Goal: Task Accomplishment & Management: Complete application form

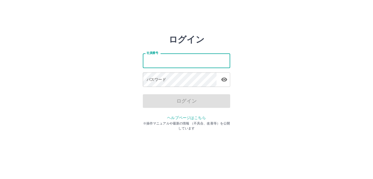
click at [165, 61] on input "社員番号" at bounding box center [186, 61] width 87 height 14
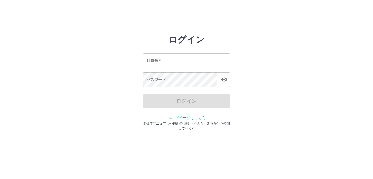
click at [165, 103] on div "ログイン" at bounding box center [186, 101] width 87 height 14
click at [162, 111] on div "ログイン 社員番号 社員番号 パスワード パスワード ログイン ヘルプページはこちら ※操作マニュアルや最新の情報 （不具合、改善等）を公開しています" at bounding box center [186, 77] width 87 height 87
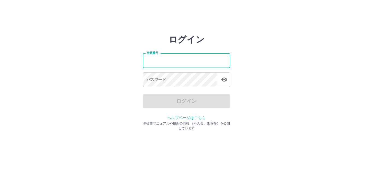
click at [156, 59] on input "社員番号" at bounding box center [186, 61] width 87 height 14
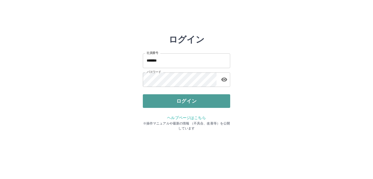
click at [191, 103] on button "ログイン" at bounding box center [186, 101] width 87 height 14
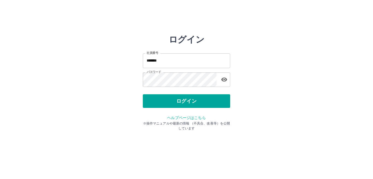
drag, startPoint x: 181, startPoint y: 114, endPoint x: 199, endPoint y: 125, distance: 20.4
click at [188, 117] on div "ヘルプページはこちら ※操作マニュアルや最新の情報 （不具合、改善等）を公開しています" at bounding box center [186, 123] width 87 height 16
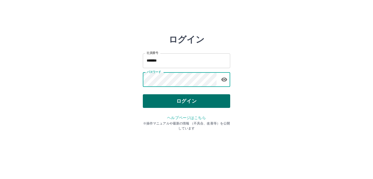
click at [197, 98] on button "ログイン" at bounding box center [186, 101] width 87 height 14
click at [150, 97] on button "ログイン" at bounding box center [186, 101] width 87 height 14
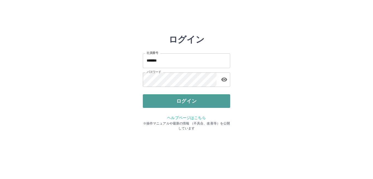
click at [167, 97] on button "ログイン" at bounding box center [186, 101] width 87 height 14
click at [163, 105] on button "ログイン" at bounding box center [186, 101] width 87 height 14
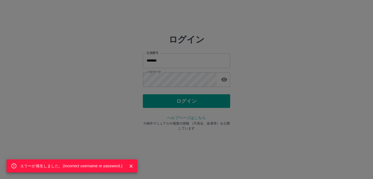
click at [155, 78] on div "エラーが発生しました。( Incorrect username or password. )" at bounding box center [186, 89] width 373 height 179
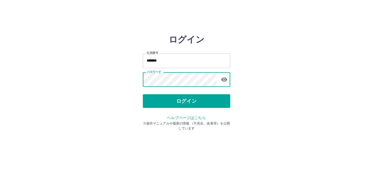
click at [169, 60] on input "*******" at bounding box center [186, 61] width 87 height 14
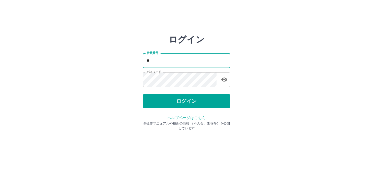
type input "*******"
click at [162, 62] on input "*******" at bounding box center [186, 61] width 87 height 14
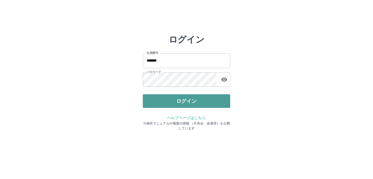
click at [147, 102] on button "ログイン" at bounding box center [186, 101] width 87 height 14
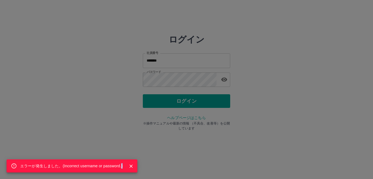
click at [122, 166] on div "エラーが発生しました。( Incorrect username or password. )" at bounding box center [72, 166] width 131 height 13
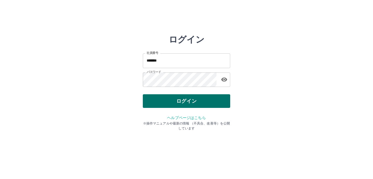
drag, startPoint x: 131, startPoint y: 145, endPoint x: 217, endPoint y: 105, distance: 94.8
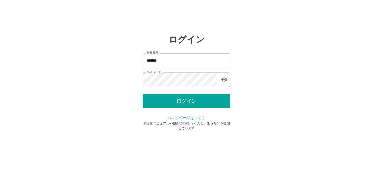
click at [223, 103] on button "ログイン" at bounding box center [186, 101] width 87 height 14
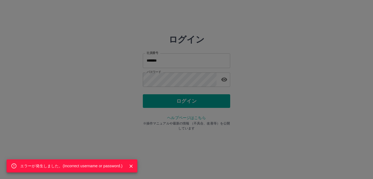
click at [167, 94] on div "エラーが発生しました。( Incorrect username or password. )" at bounding box center [186, 89] width 373 height 179
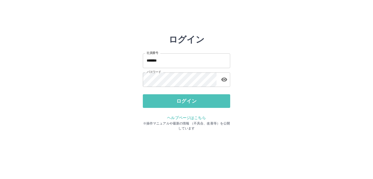
click at [206, 101] on button "ログイン" at bounding box center [186, 101] width 87 height 14
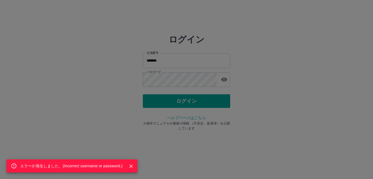
click at [170, 79] on div "エラーが発生しました。( Incorrect username or password. )" at bounding box center [186, 89] width 373 height 179
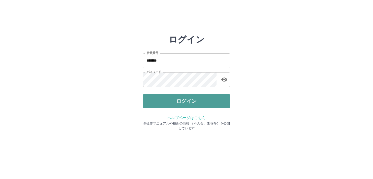
click at [178, 96] on button "ログイン" at bounding box center [186, 101] width 87 height 14
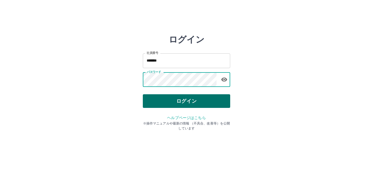
click at [157, 104] on button "ログイン" at bounding box center [186, 101] width 87 height 14
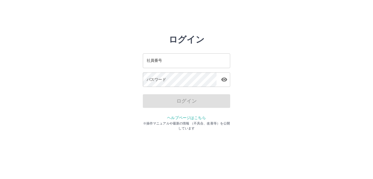
click at [51, 12] on html "ログイン 社員番号 社員番号 パスワード パスワード ログイン ヘルプページはこちら ※操作マニュアルや最新の情報 （不具合、改善等）を公開しています" at bounding box center [186, 61] width 373 height 122
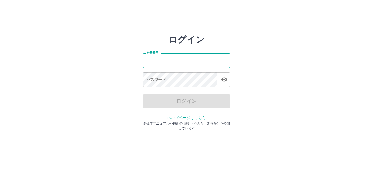
click at [173, 63] on input "社員番号" at bounding box center [186, 61] width 87 height 14
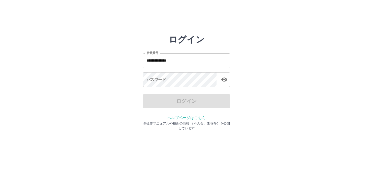
click at [317, 55] on div "**********" at bounding box center [187, 77] width 328 height 87
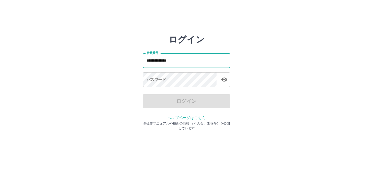
click at [188, 65] on input "**********" at bounding box center [186, 61] width 87 height 14
drag, startPoint x: 294, startPoint y: 100, endPoint x: 180, endPoint y: 63, distance: 120.4
click at [180, 63] on input "**********" at bounding box center [186, 61] width 87 height 14
type input "*******"
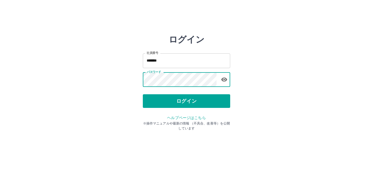
drag, startPoint x: 177, startPoint y: 114, endPoint x: 175, endPoint y: 109, distance: 5.5
click at [175, 109] on div "ログイン 社員番号 ******* 社員番号 パスワード パスワード ログイン ヘルプページはこちら ※操作マニュアルや最新の情報 （不具合、改善等）を公開し…" at bounding box center [186, 77] width 87 height 87
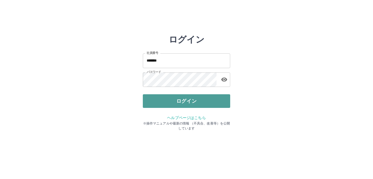
click at [175, 103] on button "ログイン" at bounding box center [186, 101] width 87 height 14
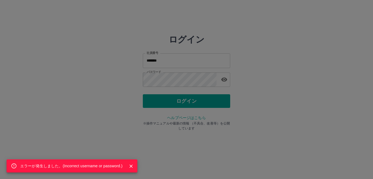
click at [227, 81] on div "エラーが発生しました。( Incorrect username or password. )" at bounding box center [186, 89] width 373 height 179
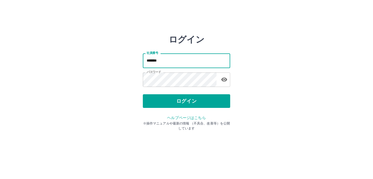
drag, startPoint x: 224, startPoint y: 61, endPoint x: 177, endPoint y: 62, distance: 47.3
click at [183, 61] on input "*******" at bounding box center [186, 61] width 87 height 14
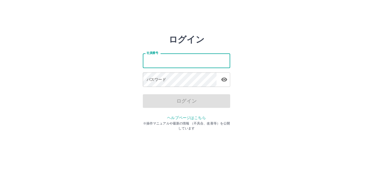
click at [151, 61] on input "社員番号" at bounding box center [186, 61] width 87 height 14
type input "*******"
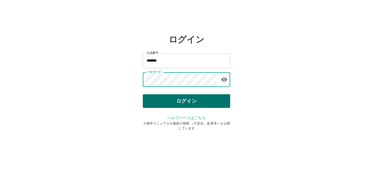
click at [162, 99] on button "ログイン" at bounding box center [186, 101] width 87 height 14
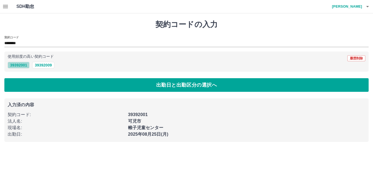
click at [23, 64] on button "39392001" at bounding box center [19, 65] width 22 height 7
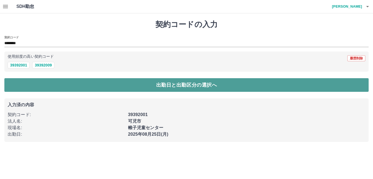
click at [19, 89] on button "出勤日と出勤区分の選択へ" at bounding box center [186, 85] width 364 height 14
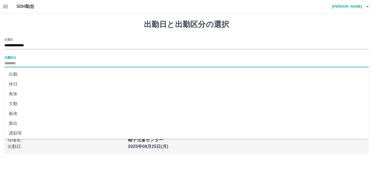
click at [15, 63] on input "出勤区分" at bounding box center [186, 63] width 364 height 7
click at [19, 84] on li "休日" at bounding box center [186, 84] width 364 height 10
type input "**"
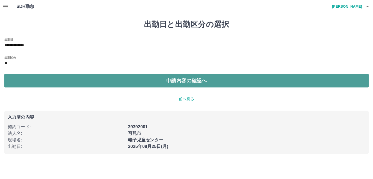
click at [45, 82] on button "申請内容の確認へ" at bounding box center [186, 81] width 364 height 14
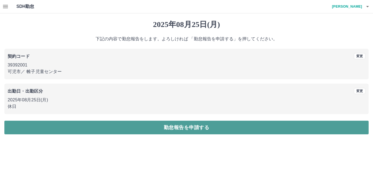
click at [86, 124] on button "勤怠報告を申請する" at bounding box center [186, 128] width 364 height 14
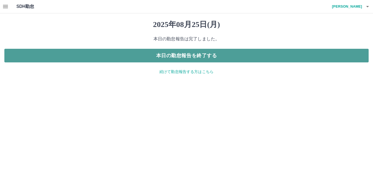
click at [179, 55] on button "本日の勤怠報告を終了する" at bounding box center [186, 56] width 364 height 14
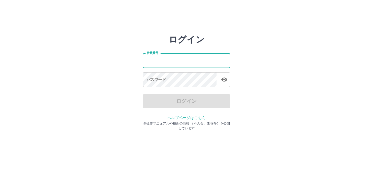
click at [157, 62] on input "社員番号" at bounding box center [186, 61] width 87 height 14
click at [156, 65] on input "社員番号" at bounding box center [186, 61] width 87 height 14
type input "*******"
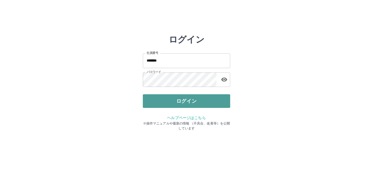
click at [182, 99] on button "ログイン" at bounding box center [186, 101] width 87 height 14
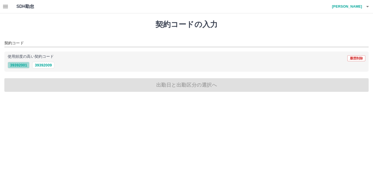
click at [19, 63] on button "39392001" at bounding box center [19, 65] width 22 height 7
type input "********"
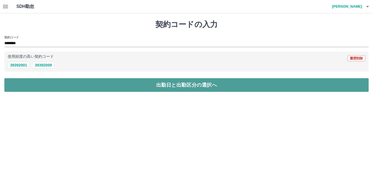
click at [19, 82] on button "出勤日と出勤区分の選択へ" at bounding box center [186, 85] width 364 height 14
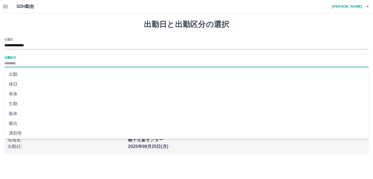
click at [17, 63] on input "出勤区分" at bounding box center [186, 63] width 364 height 7
click at [25, 77] on li "出勤" at bounding box center [186, 75] width 364 height 10
type input "**"
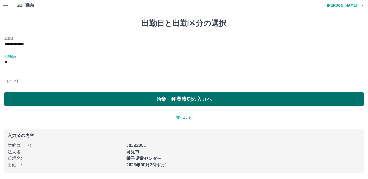
scroll to position [1, 0]
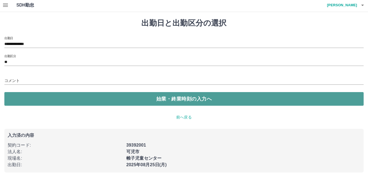
click at [32, 99] on button "始業・終業時刻の入力へ" at bounding box center [184, 99] width 360 height 14
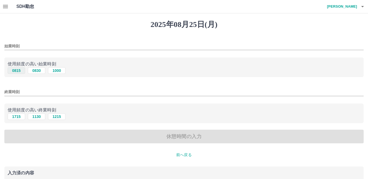
click at [17, 72] on button "0815" at bounding box center [16, 70] width 17 height 7
type input "****"
click at [17, 118] on button "1715" at bounding box center [16, 117] width 17 height 7
type input "****"
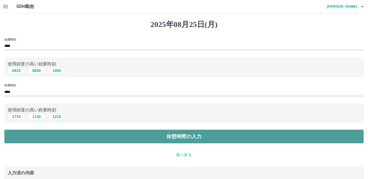
click at [17, 134] on button "休憩時間の入力" at bounding box center [184, 137] width 360 height 14
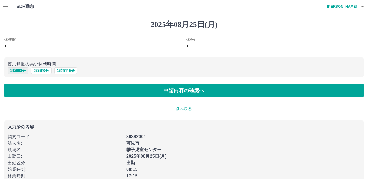
click at [17, 71] on button "1 時間 0 分" at bounding box center [18, 70] width 21 height 7
type input "*"
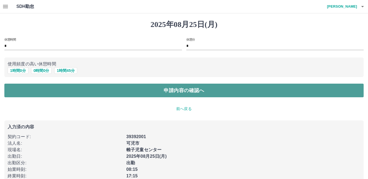
click at [20, 88] on button "申請内容の確認へ" at bounding box center [184, 91] width 360 height 14
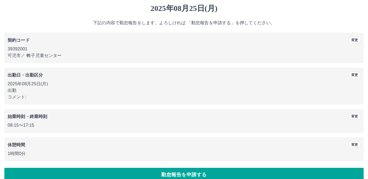
scroll to position [25, 0]
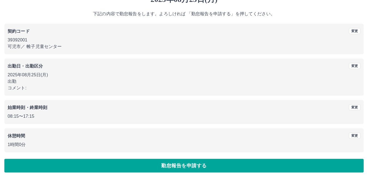
click at [174, 160] on button "勤怠報告を申請する" at bounding box center [184, 166] width 360 height 14
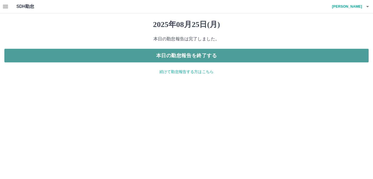
click at [173, 54] on button "本日の勤怠報告を終了する" at bounding box center [186, 56] width 364 height 14
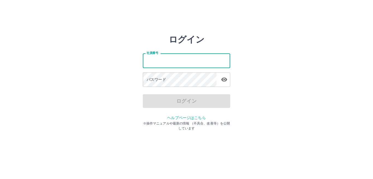
click at [150, 61] on input "社員番号" at bounding box center [186, 61] width 87 height 14
type input "*******"
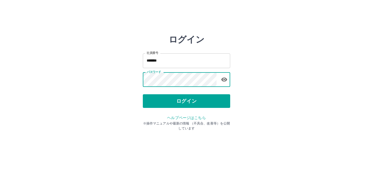
drag, startPoint x: 169, startPoint y: 102, endPoint x: 172, endPoint y: 105, distance: 3.9
click at [170, 102] on button "ログイン" at bounding box center [186, 101] width 87 height 14
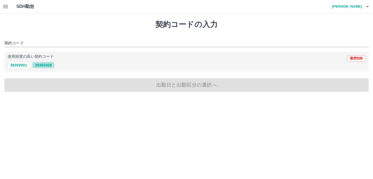
drag, startPoint x: 46, startPoint y: 63, endPoint x: 45, endPoint y: 76, distance: 13.2
click at [46, 64] on button "39392009" at bounding box center [43, 65] width 22 height 7
type input "********"
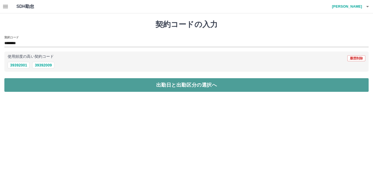
click at [39, 84] on button "出勤日と出勤区分の選択へ" at bounding box center [186, 85] width 364 height 14
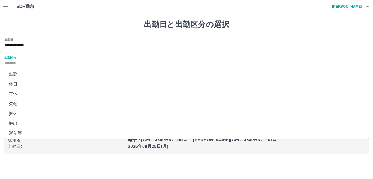
click at [16, 62] on input "出勤区分" at bounding box center [186, 63] width 364 height 7
drag, startPoint x: 19, startPoint y: 84, endPoint x: 22, endPoint y: 85, distance: 2.9
click at [20, 84] on li "休日" at bounding box center [186, 84] width 364 height 10
type input "**"
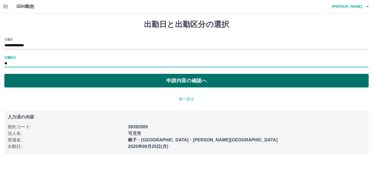
click at [40, 82] on button "申請内容の確認へ" at bounding box center [186, 81] width 364 height 14
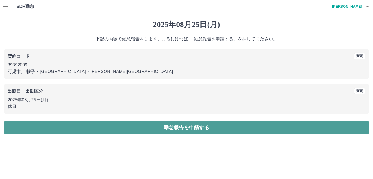
click at [48, 126] on button "勤怠報告を申請する" at bounding box center [186, 128] width 364 height 14
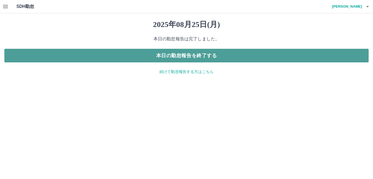
click at [150, 56] on button "本日の勤怠報告を終了する" at bounding box center [186, 56] width 364 height 14
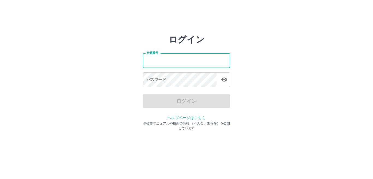
click at [161, 62] on input "社員番号" at bounding box center [186, 61] width 87 height 14
click at [179, 62] on input "*******" at bounding box center [186, 61] width 87 height 14
type input "*"
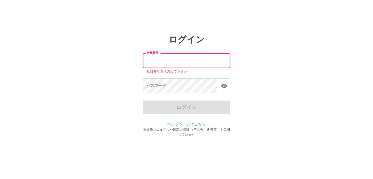
click at [163, 59] on input "社員番号" at bounding box center [186, 61] width 87 height 14
type input "*******"
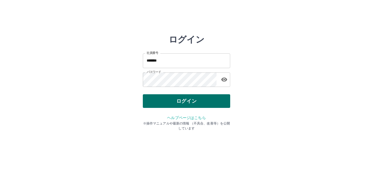
drag, startPoint x: 182, startPoint y: 90, endPoint x: 184, endPoint y: 97, distance: 7.2
click at [184, 97] on div "ログイン 社員番号 ******* 社員番号 パスワード パスワード ログイン ヘルプページはこちら ※操作マニュアルや最新の情報 （不具合、改善等）を公開し…" at bounding box center [186, 77] width 87 height 87
click at [184, 98] on button "ログイン" at bounding box center [186, 101] width 87 height 14
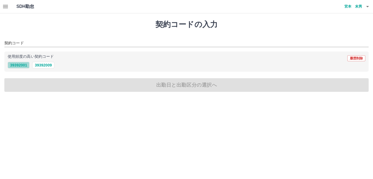
click at [16, 66] on button "39392001" at bounding box center [19, 65] width 22 height 7
type input "********"
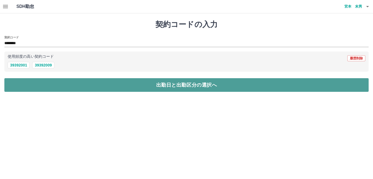
click at [16, 83] on button "出勤日と出勤区分の選択へ" at bounding box center [186, 85] width 364 height 14
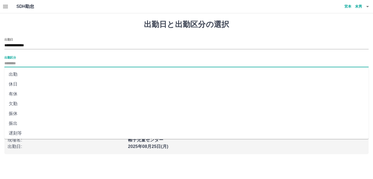
click at [16, 63] on input "出勤区分" at bounding box center [186, 63] width 364 height 7
click at [19, 74] on li "出勤" at bounding box center [186, 75] width 364 height 10
type input "**"
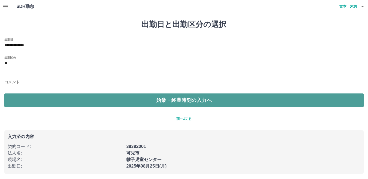
click at [29, 100] on button "始業・終業時刻の入力へ" at bounding box center [184, 101] width 360 height 14
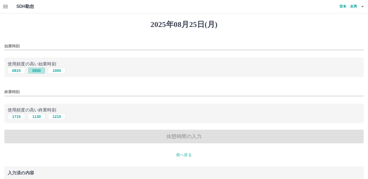
drag, startPoint x: 38, startPoint y: 72, endPoint x: 40, endPoint y: 90, distance: 17.9
click at [38, 73] on button "0830" at bounding box center [36, 70] width 17 height 7
type input "****"
click at [39, 117] on button "1130" at bounding box center [36, 117] width 17 height 7
type input "****"
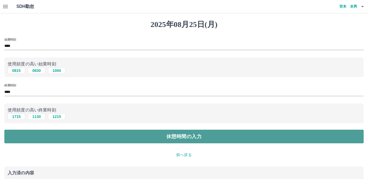
click at [40, 134] on button "休憩時間の入力" at bounding box center [184, 137] width 360 height 14
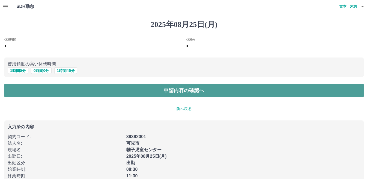
click at [50, 90] on button "申請内容の確認へ" at bounding box center [184, 91] width 360 height 14
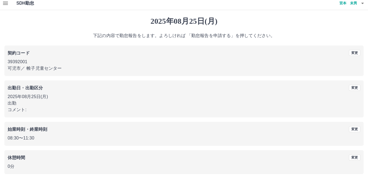
scroll to position [25, 0]
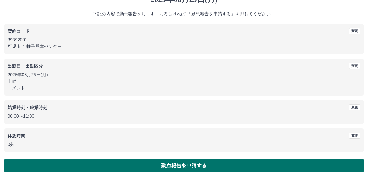
click at [178, 165] on button "勤怠報告を申請する" at bounding box center [184, 166] width 360 height 14
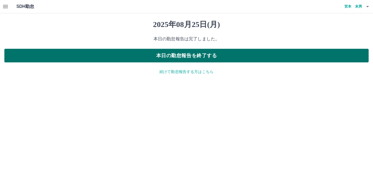
click at [175, 56] on button "本日の勤怠報告を終了する" at bounding box center [186, 56] width 364 height 14
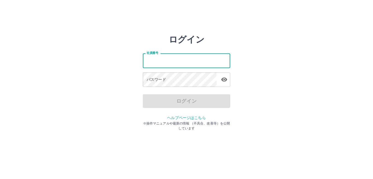
click at [155, 60] on input "社員番号" at bounding box center [186, 61] width 87 height 14
type input "*******"
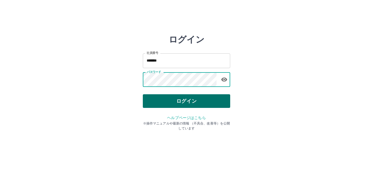
click at [177, 102] on button "ログイン" at bounding box center [186, 101] width 87 height 14
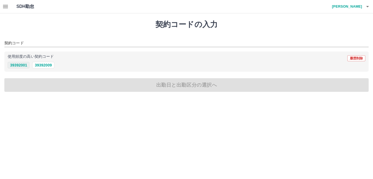
click at [17, 66] on button "39392001" at bounding box center [19, 65] width 22 height 7
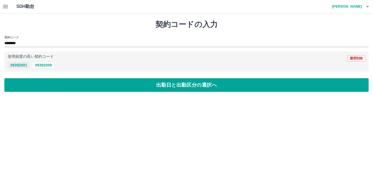
type input "********"
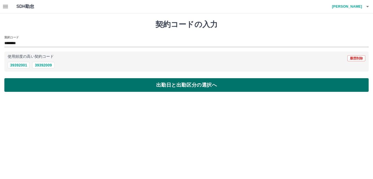
click at [23, 88] on button "出勤日と出勤区分の選択へ" at bounding box center [186, 85] width 364 height 14
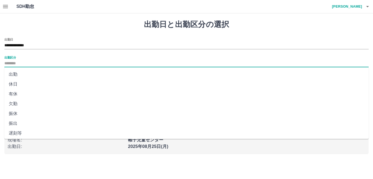
click at [16, 64] on input "出勤区分" at bounding box center [186, 63] width 364 height 7
click at [20, 76] on li "出勤" at bounding box center [186, 75] width 364 height 10
type input "**"
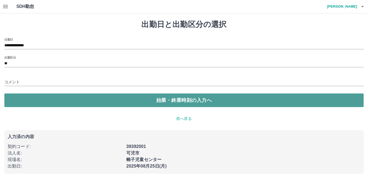
click at [32, 100] on button "始業・終業時刻の入力へ" at bounding box center [184, 101] width 360 height 14
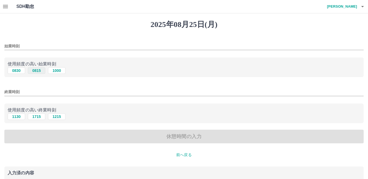
click at [37, 71] on button "0815" at bounding box center [36, 70] width 17 height 7
type input "****"
drag, startPoint x: 40, startPoint y: 116, endPoint x: 40, endPoint y: 120, distance: 4.1
click at [40, 118] on button "1715" at bounding box center [36, 117] width 17 height 7
type input "****"
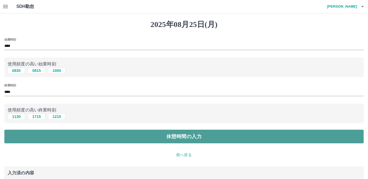
click at [44, 133] on button "休憩時間の入力" at bounding box center [184, 137] width 360 height 14
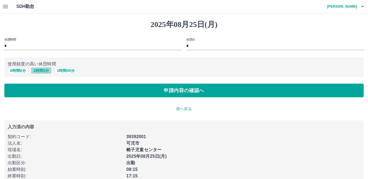
click at [44, 72] on button "1 時間 0 分" at bounding box center [41, 70] width 21 height 7
type input "*"
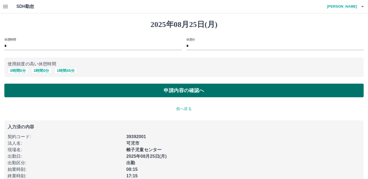
click at [46, 91] on button "申請内容の確認へ" at bounding box center [184, 91] width 360 height 14
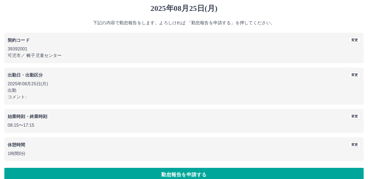
scroll to position [25, 0]
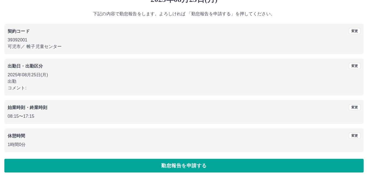
click at [124, 165] on button "勤怠報告を申請する" at bounding box center [184, 166] width 360 height 14
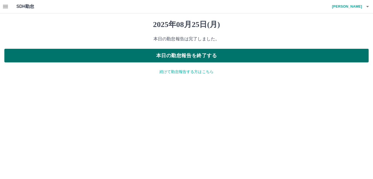
drag, startPoint x: 155, startPoint y: 58, endPoint x: 144, endPoint y: 55, distance: 11.0
click at [155, 58] on button "本日の勤怠報告を終了する" at bounding box center [186, 56] width 364 height 14
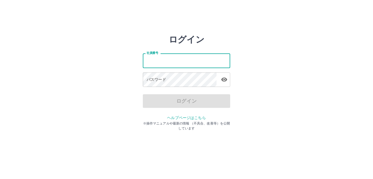
click at [152, 60] on input "社員番号" at bounding box center [186, 61] width 87 height 14
type input "*******"
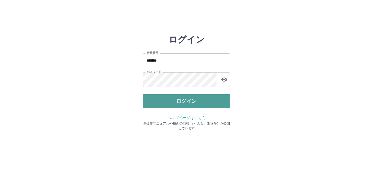
click at [164, 101] on button "ログイン" at bounding box center [186, 101] width 87 height 14
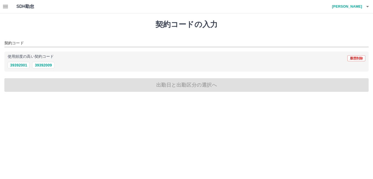
drag, startPoint x: 15, startPoint y: 64, endPoint x: 14, endPoint y: 77, distance: 12.8
click at [15, 64] on button "39392001" at bounding box center [19, 65] width 22 height 7
type input "********"
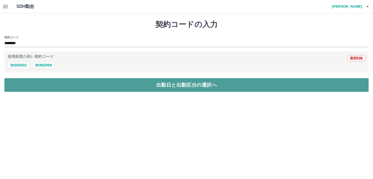
click at [14, 83] on button "出勤日と出勤区分の選択へ" at bounding box center [186, 85] width 364 height 14
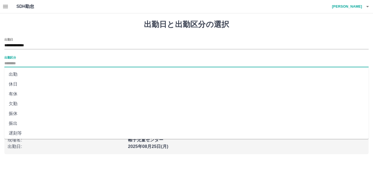
click at [15, 63] on input "出勤区分" at bounding box center [186, 63] width 364 height 7
click at [19, 78] on li "出勤" at bounding box center [186, 75] width 364 height 10
type input "**"
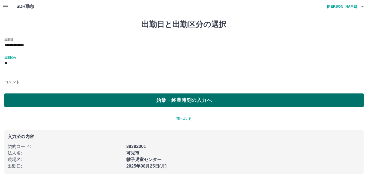
click at [25, 100] on button "始業・終業時刻の入力へ" at bounding box center [184, 101] width 360 height 14
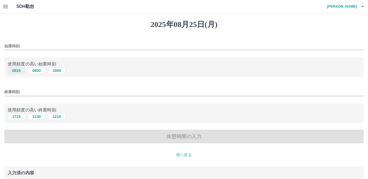
click at [19, 71] on button "0815" at bounding box center [16, 70] width 17 height 7
type input "****"
click at [59, 117] on button "1215" at bounding box center [56, 117] width 17 height 7
type input "****"
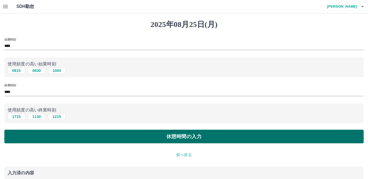
click at [67, 144] on button "休憩時間の入力" at bounding box center [184, 137] width 360 height 14
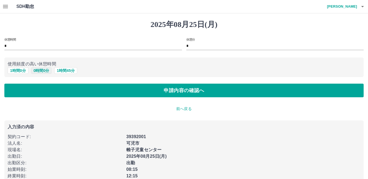
click at [38, 70] on button "0 時間 0 分" at bounding box center [41, 70] width 21 height 7
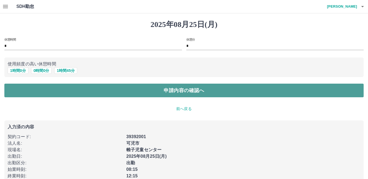
click at [42, 93] on button "申請内容の確認へ" at bounding box center [184, 91] width 360 height 14
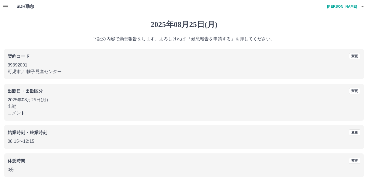
scroll to position [25, 0]
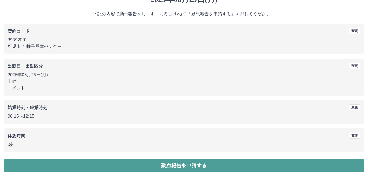
click at [178, 162] on button "勤怠報告を申請する" at bounding box center [184, 166] width 360 height 14
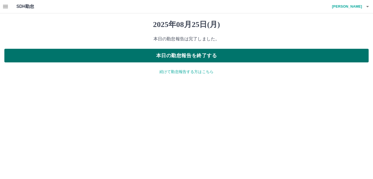
click at [167, 56] on button "本日の勤怠報告を終了する" at bounding box center [186, 56] width 364 height 14
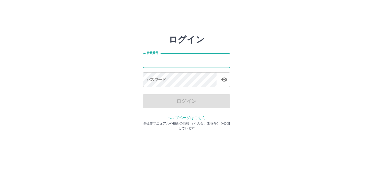
click at [165, 63] on input "社員番号" at bounding box center [186, 61] width 87 height 14
type input "*******"
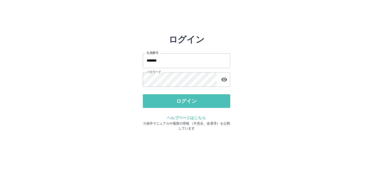
drag, startPoint x: 152, startPoint y: 99, endPoint x: 155, endPoint y: 99, distance: 3.6
click at [155, 99] on button "ログイン" at bounding box center [186, 101] width 87 height 14
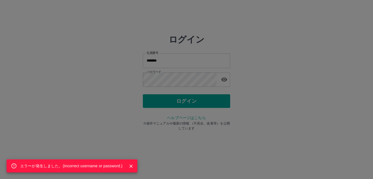
click at [160, 81] on div "エラーが発生しました。( Incorrect username or password. )" at bounding box center [186, 89] width 373 height 179
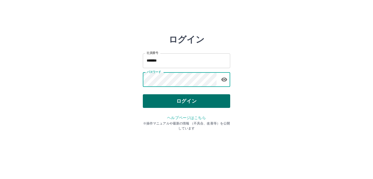
click at [150, 97] on button "ログイン" at bounding box center [186, 101] width 87 height 14
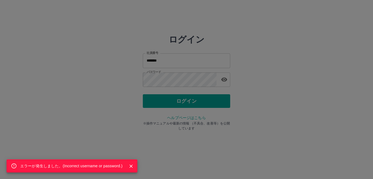
click at [182, 81] on div "エラーが発生しました。( Incorrect username or password. )" at bounding box center [186, 89] width 373 height 179
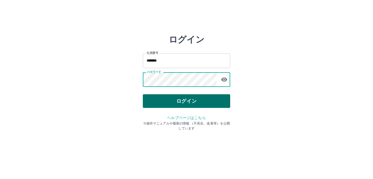
click at [179, 102] on button "ログイン" at bounding box center [186, 101] width 87 height 14
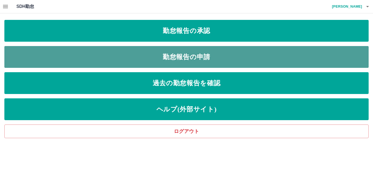
click at [179, 56] on link "勤怠報告の申請" at bounding box center [186, 57] width 364 height 22
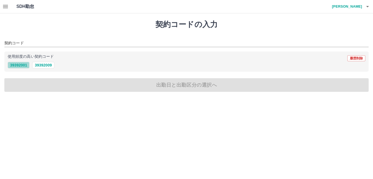
click at [23, 67] on button "39392001" at bounding box center [19, 65] width 22 height 7
type input "********"
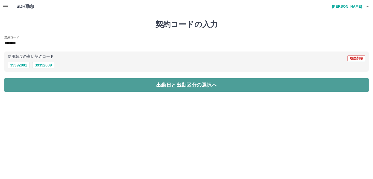
click at [33, 82] on button "出勤日と出勤区分の選択へ" at bounding box center [186, 85] width 364 height 14
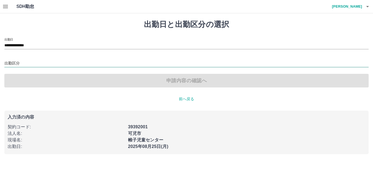
click at [20, 64] on input "出勤区分" at bounding box center [186, 63] width 364 height 7
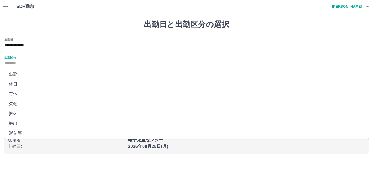
click at [26, 83] on li "休日" at bounding box center [186, 84] width 364 height 10
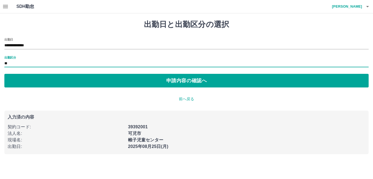
type input "**"
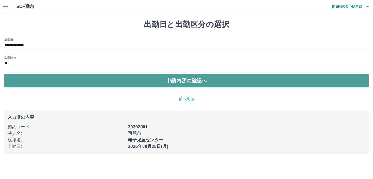
click at [33, 79] on button "申請内容の確認へ" at bounding box center [186, 81] width 364 height 14
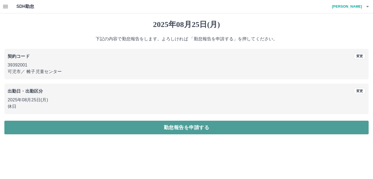
click at [53, 125] on button "勤怠報告を申請する" at bounding box center [186, 128] width 364 height 14
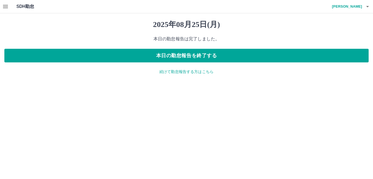
click at [143, 64] on div "2025年08月25日(月) 本日の勤怠報告は完了しました。 本日の勤怠報告を終了する 続けて勤怠報告する方はこちら" at bounding box center [186, 47] width 373 height 68
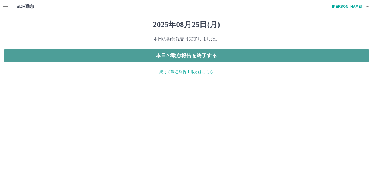
click at [158, 55] on button "本日の勤怠報告を終了する" at bounding box center [186, 56] width 364 height 14
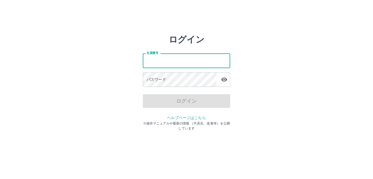
click at [150, 61] on input "社員番号" at bounding box center [186, 61] width 87 height 14
click at [171, 61] on input "社員番号" at bounding box center [186, 61] width 87 height 14
click at [148, 60] on input "社員番号" at bounding box center [186, 61] width 87 height 14
type input "*******"
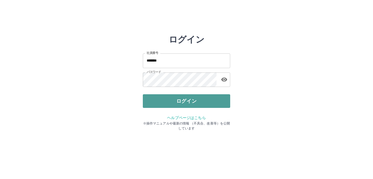
click at [149, 98] on button "ログイン" at bounding box center [186, 101] width 87 height 14
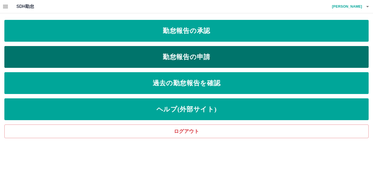
click at [197, 58] on link "勤怠報告の申請" at bounding box center [186, 57] width 364 height 22
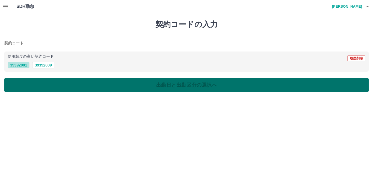
drag, startPoint x: 17, startPoint y: 64, endPoint x: 18, endPoint y: 82, distance: 18.3
click at [17, 65] on button "39392001" at bounding box center [19, 65] width 22 height 7
type input "********"
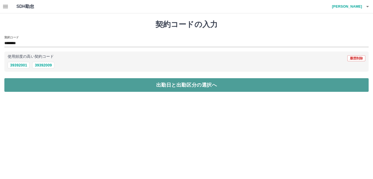
click at [20, 87] on button "出勤日と出勤区分の選択へ" at bounding box center [186, 85] width 364 height 14
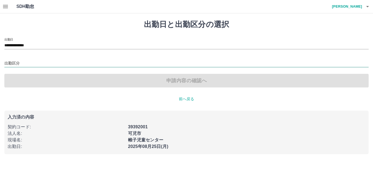
click at [17, 63] on input "出勤区分" at bounding box center [186, 63] width 364 height 7
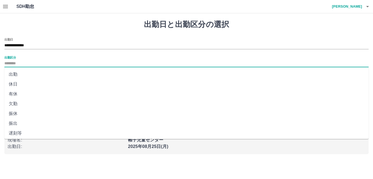
click at [21, 75] on li "出勤" at bounding box center [186, 75] width 364 height 10
type input "**"
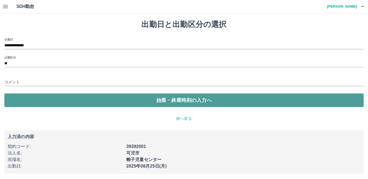
click at [37, 98] on button "始業・終業時刻の入力へ" at bounding box center [184, 101] width 360 height 14
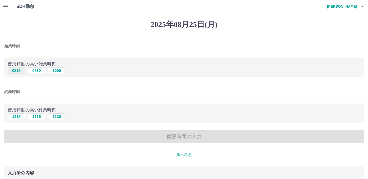
click at [21, 69] on button "0815" at bounding box center [16, 70] width 17 height 7
type input "****"
click at [22, 118] on button "1215" at bounding box center [16, 117] width 17 height 7
type input "****"
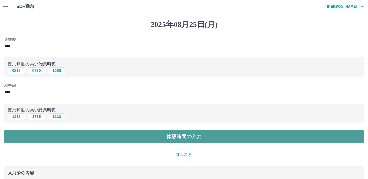
click at [45, 135] on button "休憩時間の入力" at bounding box center [184, 137] width 360 height 14
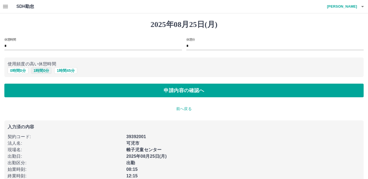
click at [38, 69] on button "1 時間 0 分" at bounding box center [41, 70] width 21 height 7
type input "*"
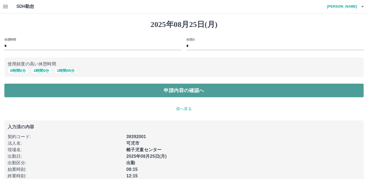
click at [42, 95] on button "申請内容の確認へ" at bounding box center [184, 91] width 360 height 14
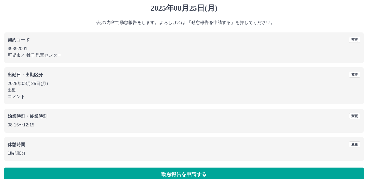
scroll to position [25, 0]
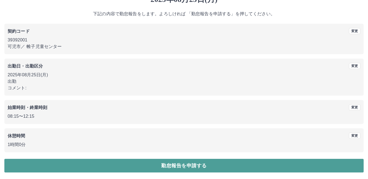
click at [219, 167] on button "勤怠報告を申請する" at bounding box center [184, 166] width 360 height 14
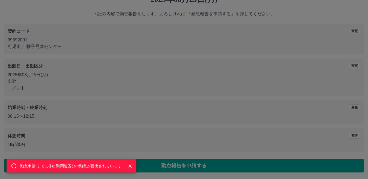
click at [131, 168] on icon "Close" at bounding box center [130, 166] width 3 height 3
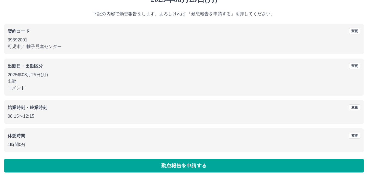
scroll to position [0, 0]
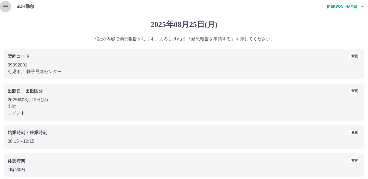
click at [7, 7] on icon "button" at bounding box center [5, 6] width 5 height 3
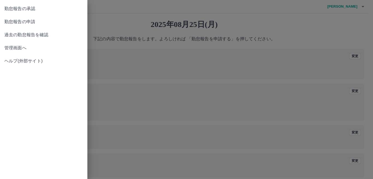
click at [34, 8] on span "勤怠報告の承認" at bounding box center [43, 8] width 79 height 7
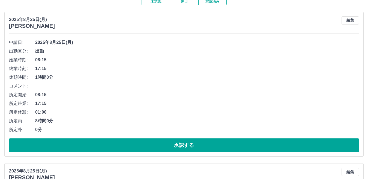
scroll to position [55, 0]
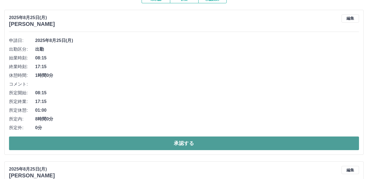
click at [210, 138] on button "承認する" at bounding box center [184, 144] width 350 height 14
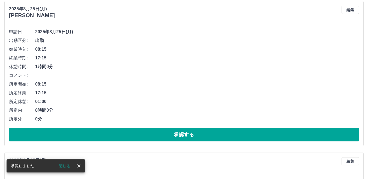
scroll to position [0, 0]
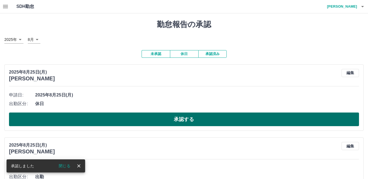
click at [212, 122] on button "承認する" at bounding box center [184, 120] width 350 height 14
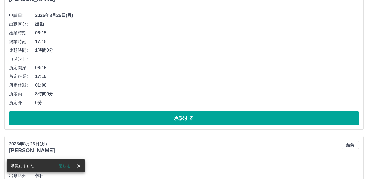
scroll to position [82, 0]
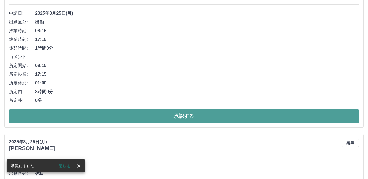
click at [209, 116] on button "承認する" at bounding box center [184, 117] width 350 height 14
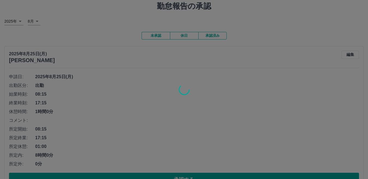
scroll to position [0, 0]
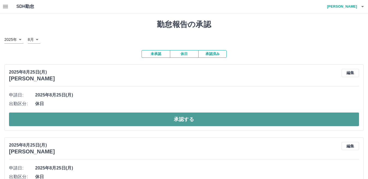
click at [73, 116] on button "承認する" at bounding box center [184, 120] width 350 height 14
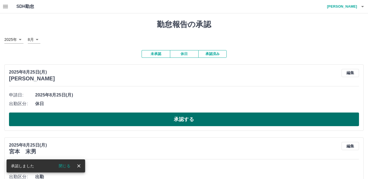
click at [76, 117] on button "承認する" at bounding box center [184, 120] width 350 height 14
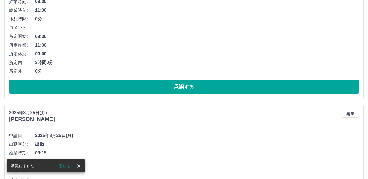
scroll to position [137, 0]
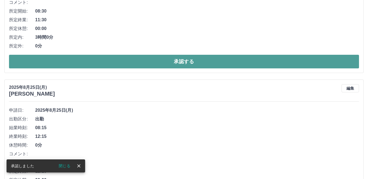
click at [62, 63] on button "承認する" at bounding box center [184, 62] width 350 height 14
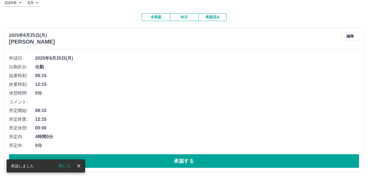
scroll to position [37, 0]
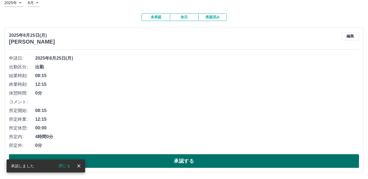
click at [150, 165] on button "承認する" at bounding box center [184, 162] width 350 height 14
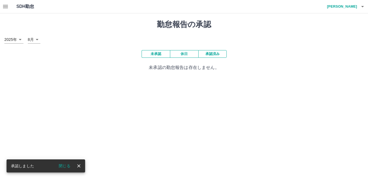
scroll to position [0, 0]
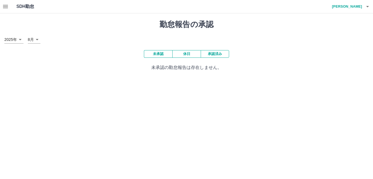
click at [6, 5] on icon "button" at bounding box center [5, 6] width 5 height 3
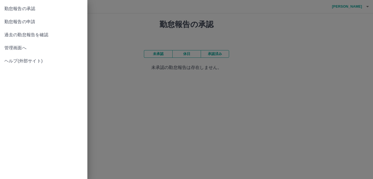
click at [33, 10] on span "勤怠報告の承認" at bounding box center [43, 8] width 79 height 7
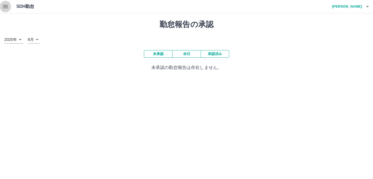
click at [7, 6] on icon "button" at bounding box center [5, 6] width 7 height 7
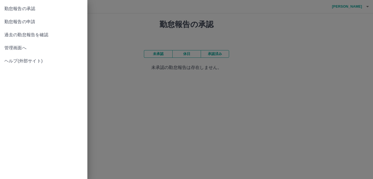
drag, startPoint x: 114, startPoint y: 51, endPoint x: 154, endPoint y: 59, distance: 41.2
click at [120, 56] on div at bounding box center [186, 89] width 373 height 179
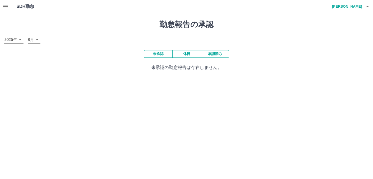
click at [214, 55] on button "承認済み" at bounding box center [215, 54] width 28 height 8
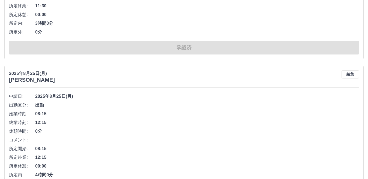
scroll to position [655, 0]
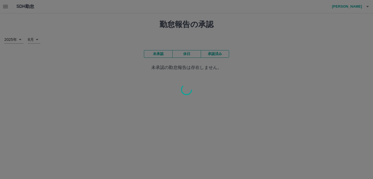
click at [352, 10] on div at bounding box center [186, 89] width 373 height 179
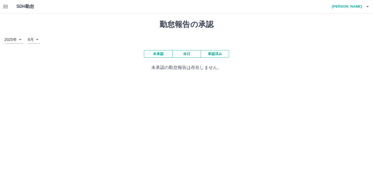
click at [354, 7] on h4 "[PERSON_NAME]" at bounding box center [345, 6] width 33 height 13
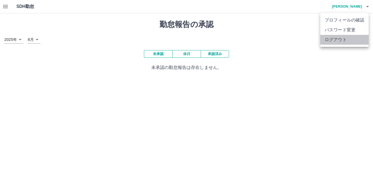
click at [337, 37] on li "ログアウト" at bounding box center [344, 40] width 48 height 10
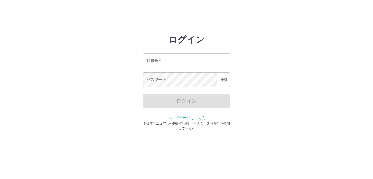
click at [173, 63] on input "社員番号" at bounding box center [186, 61] width 87 height 14
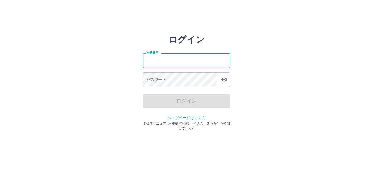
type input "*******"
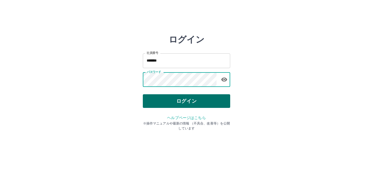
click at [211, 99] on button "ログイン" at bounding box center [186, 101] width 87 height 14
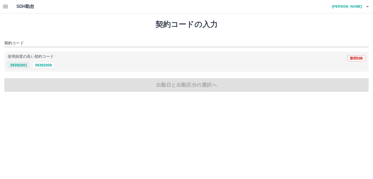
click at [13, 66] on button "39392001" at bounding box center [19, 65] width 22 height 7
type input "********"
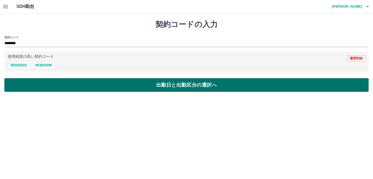
click at [16, 83] on button "出勤日と出勤区分の選択へ" at bounding box center [186, 85] width 364 height 14
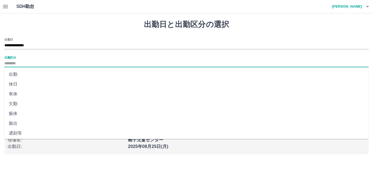
click at [18, 64] on input "出勤区分" at bounding box center [186, 63] width 364 height 7
click at [19, 75] on li "出勤" at bounding box center [186, 75] width 364 height 10
type input "**"
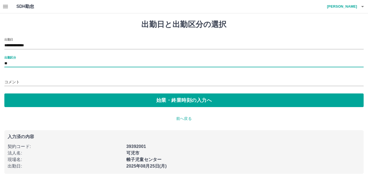
drag, startPoint x: 31, startPoint y: 98, endPoint x: 28, endPoint y: 87, distance: 10.8
click at [31, 97] on button "始業・終業時刻の入力へ" at bounding box center [184, 101] width 360 height 14
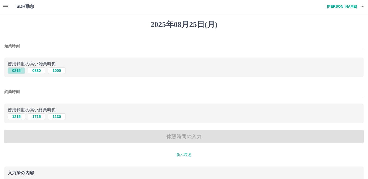
drag, startPoint x: 19, startPoint y: 71, endPoint x: 19, endPoint y: 91, distance: 19.4
click at [19, 73] on button "0815" at bounding box center [16, 70] width 17 height 7
type input "****"
drag, startPoint x: 18, startPoint y: 116, endPoint x: 22, endPoint y: 127, distance: 11.9
click at [18, 117] on button "1215" at bounding box center [16, 117] width 17 height 7
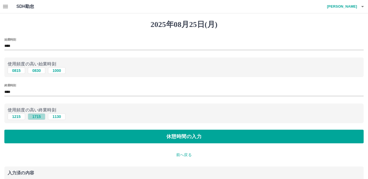
click at [34, 118] on button "1715" at bounding box center [36, 117] width 17 height 7
type input "****"
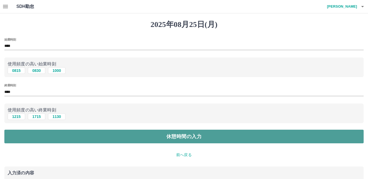
click at [37, 138] on button "休憩時間の入力" at bounding box center [184, 137] width 360 height 14
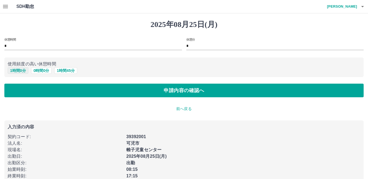
drag, startPoint x: 23, startPoint y: 71, endPoint x: 25, endPoint y: 76, distance: 5.0
click at [23, 71] on button "1 時間 0 分" at bounding box center [18, 70] width 21 height 7
type input "*"
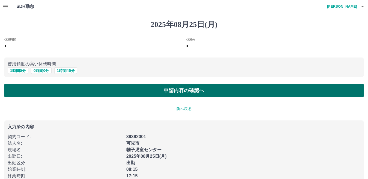
click at [34, 89] on button "申請内容の確認へ" at bounding box center [184, 91] width 360 height 14
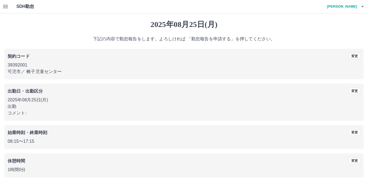
scroll to position [25, 0]
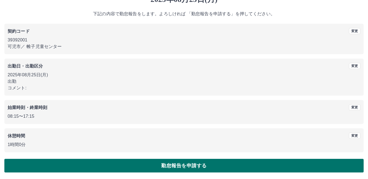
click at [214, 167] on button "勤怠報告を申請する" at bounding box center [184, 166] width 360 height 14
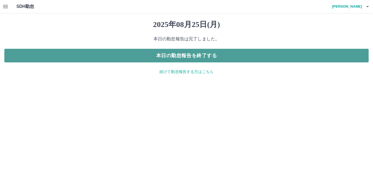
click at [187, 54] on button "本日の勤怠報告を終了する" at bounding box center [186, 56] width 364 height 14
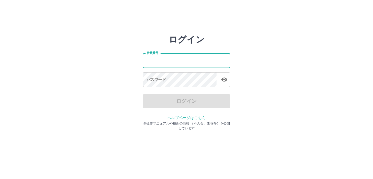
click at [153, 64] on input "社員番号" at bounding box center [186, 61] width 87 height 14
type input "*******"
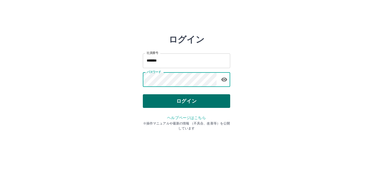
click at [166, 95] on div "ログイン 社員番号 ******* 社員番号 パスワード パスワード ログイン ヘルプページはこちら ※操作マニュアルや最新の情報 （不具合、改善等）を公開し…" at bounding box center [186, 77] width 87 height 87
click at [170, 101] on button "ログイン" at bounding box center [186, 101] width 87 height 14
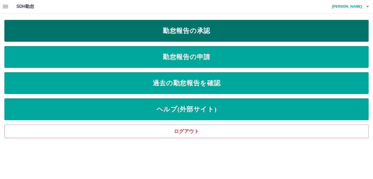
click at [187, 32] on link "勤怠報告の承認" at bounding box center [186, 31] width 364 height 22
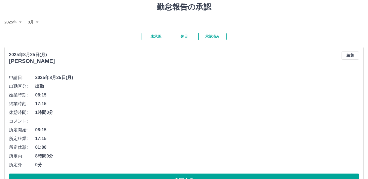
scroll to position [37, 0]
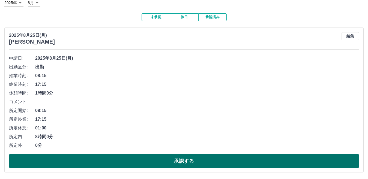
click at [147, 162] on button "承認する" at bounding box center [184, 162] width 350 height 14
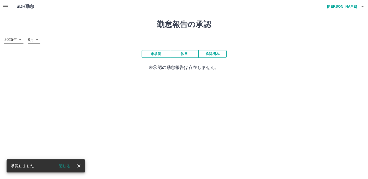
scroll to position [0, 0]
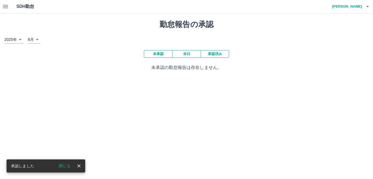
click at [222, 55] on button "承認済み" at bounding box center [215, 54] width 28 height 8
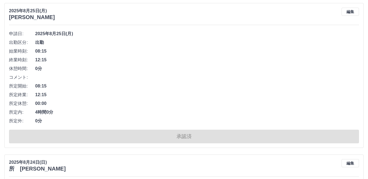
scroll to position [901, 0]
